Goal: Check status: Check status

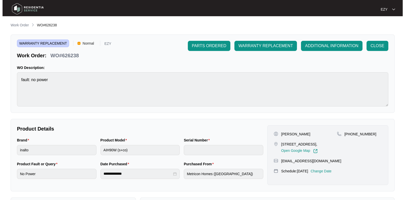
scroll to position [51, 0]
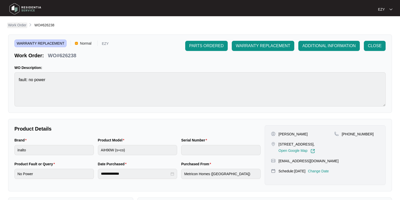
click at [27, 24] on link "Work Order" at bounding box center [17, 26] width 20 height 6
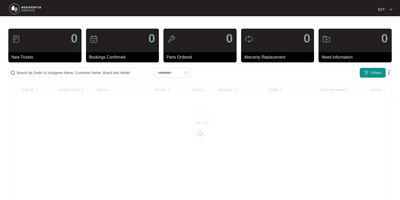
click at [13, 23] on main "0 New Tickets 0 Bookings Confirmed 0 Parts Ordered 0 Warranty Replacement 0 Nee…" at bounding box center [200, 127] width 400 height 255
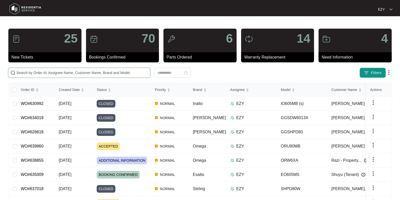
click at [78, 73] on input "text" at bounding box center [82, 73] width 132 height 6
paste input "637983"
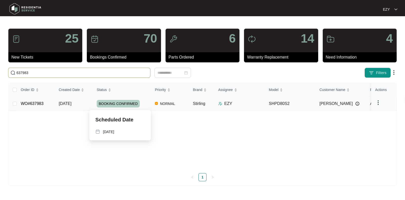
type input "637983"
click at [149, 104] on div "BOOKING CONFIRMED" at bounding box center [124, 104] width 54 height 8
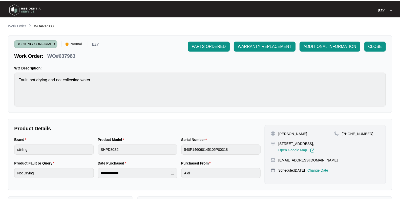
scroll to position [136, 0]
